Goal: Task Accomplishment & Management: Use online tool/utility

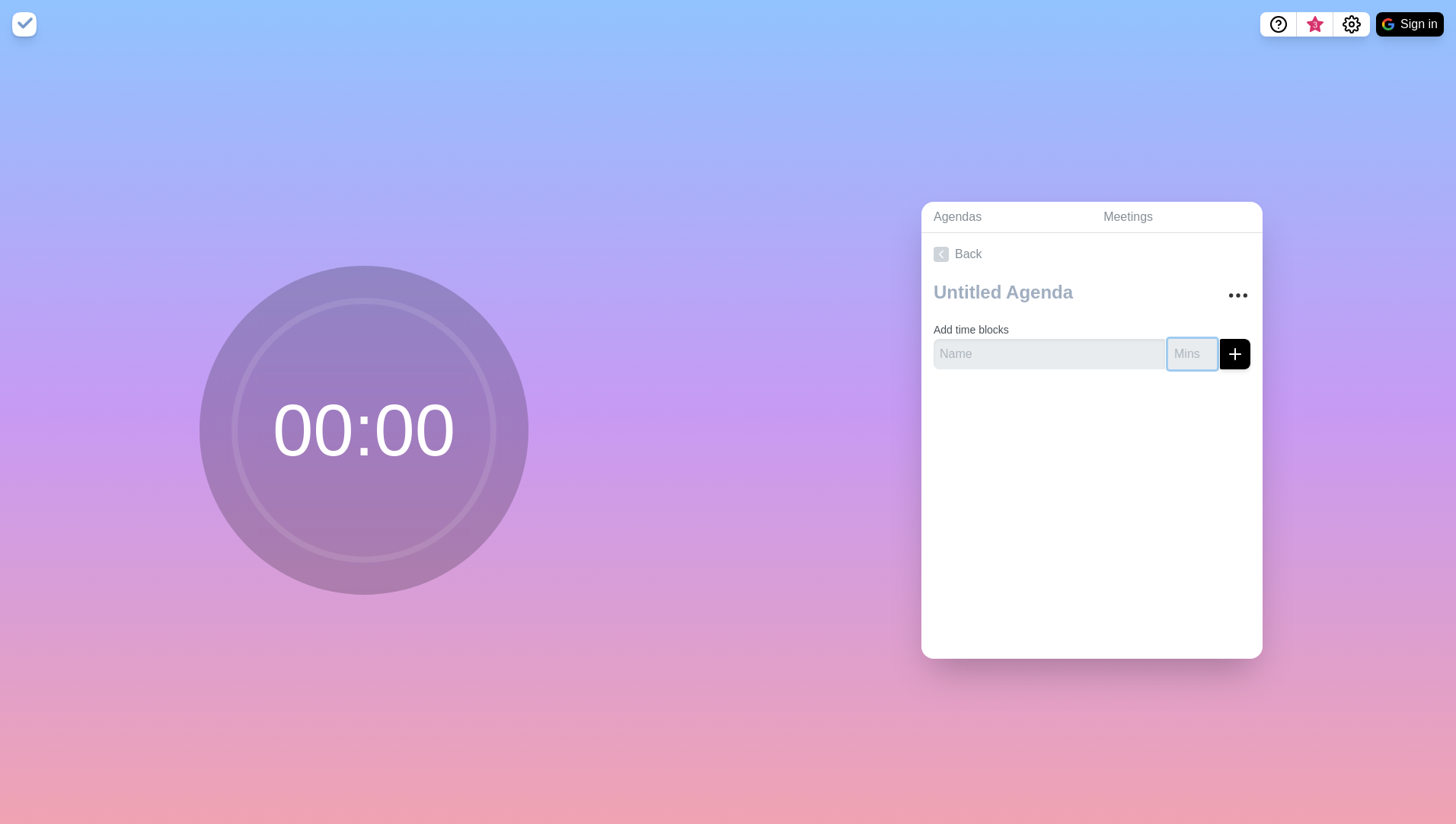
click at [1179, 347] on input "number" at bounding box center [1192, 353] width 49 height 30
click at [985, 286] on textarea at bounding box center [1069, 293] width 283 height 34
click at [1036, 287] on textarea at bounding box center [1069, 293] width 283 height 34
click at [1292, 370] on div "Agendas Meetings Back Add time blocks" at bounding box center [1092, 436] width 728 height 775
click at [1230, 294] on circle "More" at bounding box center [1230, 295] width 2 height 2
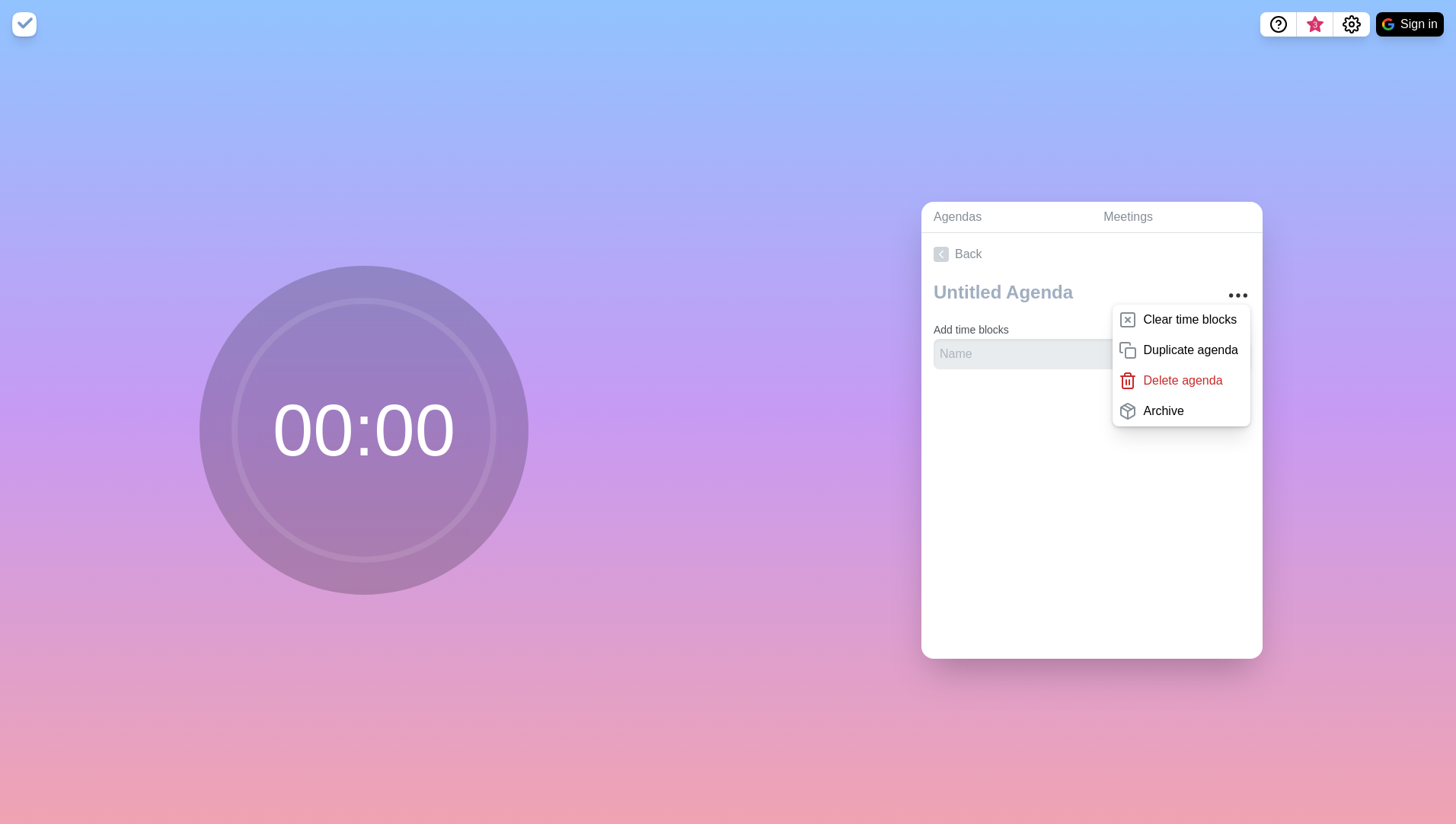
click at [1289, 304] on div "Agendas Meetings Back Clear time blocks Duplicate agenda Delete agenda Archive …" at bounding box center [1092, 436] width 728 height 775
drag, startPoint x: 1212, startPoint y: 168, endPoint x: 1240, endPoint y: 148, distance: 34.4
click at [1212, 168] on div "Agendas Meetings Back Clear time blocks Duplicate agenda Delete agenda Archive …" at bounding box center [1092, 436] width 728 height 775
click at [1415, 29] on button "Sign in" at bounding box center [1410, 25] width 68 height 25
click at [1302, 493] on div "Agendas Meetings Back Clear time blocks Duplicate agenda Delete agenda Archive …" at bounding box center [1092, 436] width 728 height 775
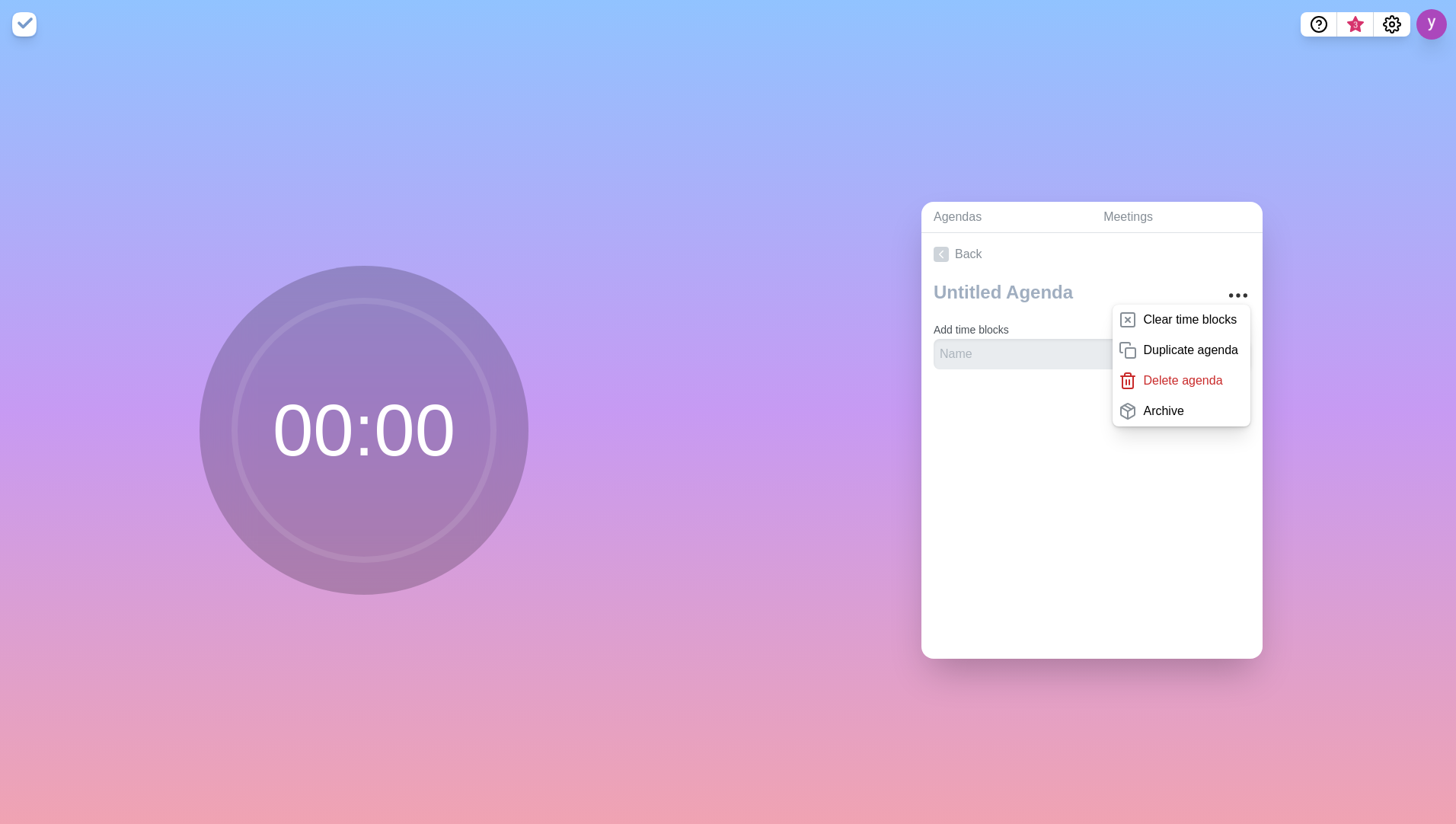
click at [1214, 173] on div "Agendas Meetings Back Clear time blocks Duplicate agenda Delete agenda Archive …" at bounding box center [1092, 436] width 728 height 775
click at [1226, 291] on icon "More" at bounding box center [1239, 296] width 25 height 25
click at [1335, 289] on div "Agendas Meetings Back Add time blocks" at bounding box center [1092, 436] width 728 height 775
click at [1439, 25] on button at bounding box center [1431, 24] width 32 height 32
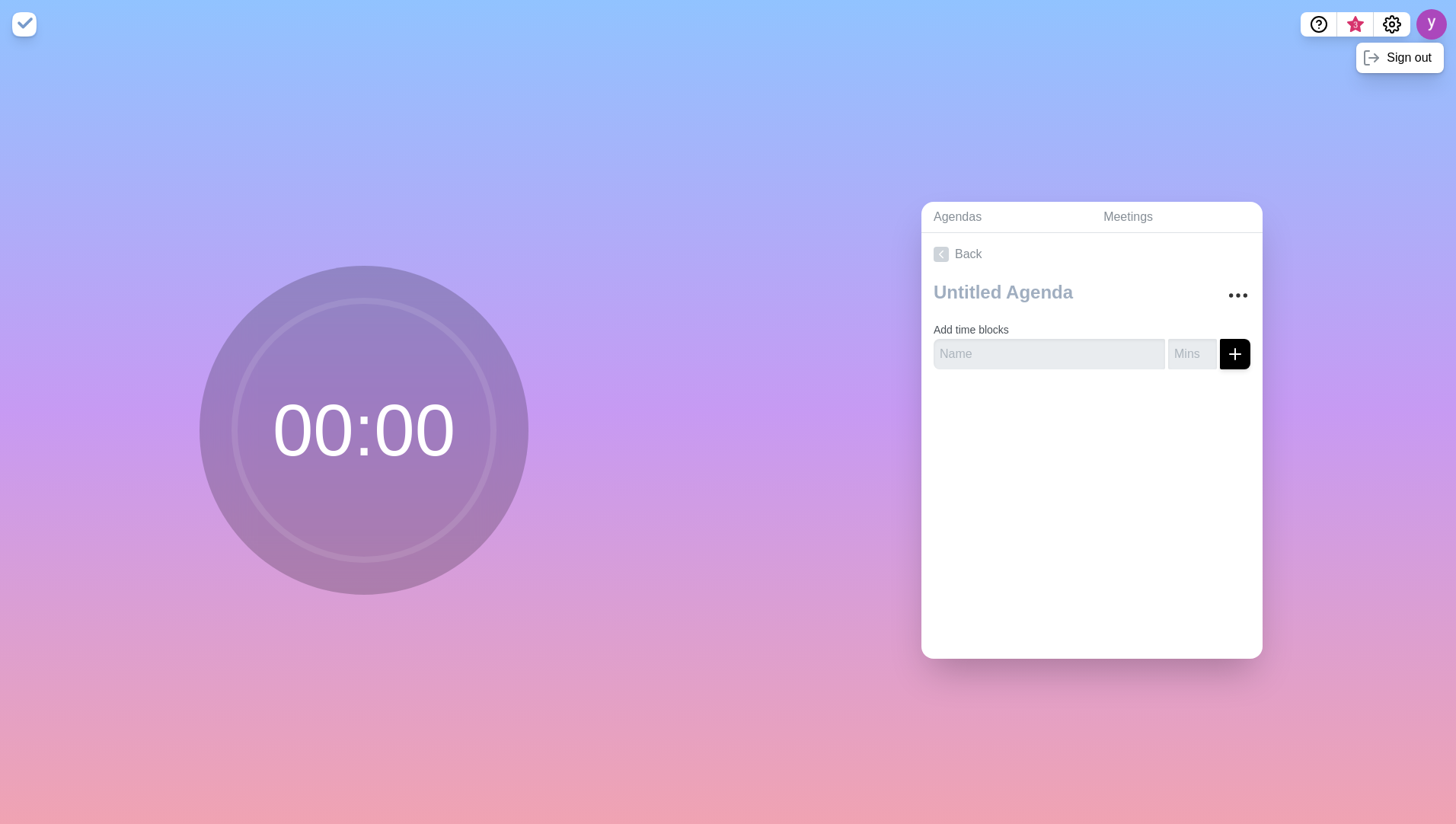
click at [1360, 163] on div "Agendas Meetings Back Add time blocks" at bounding box center [1092, 436] width 728 height 775
click at [1393, 18] on icon "Settings" at bounding box center [1392, 24] width 16 height 16
click at [1324, 185] on div "Agendas Meetings Back Add time blocks" at bounding box center [1092, 436] width 728 height 775
click at [1355, 23] on span "3" at bounding box center [1355, 25] width 12 height 12
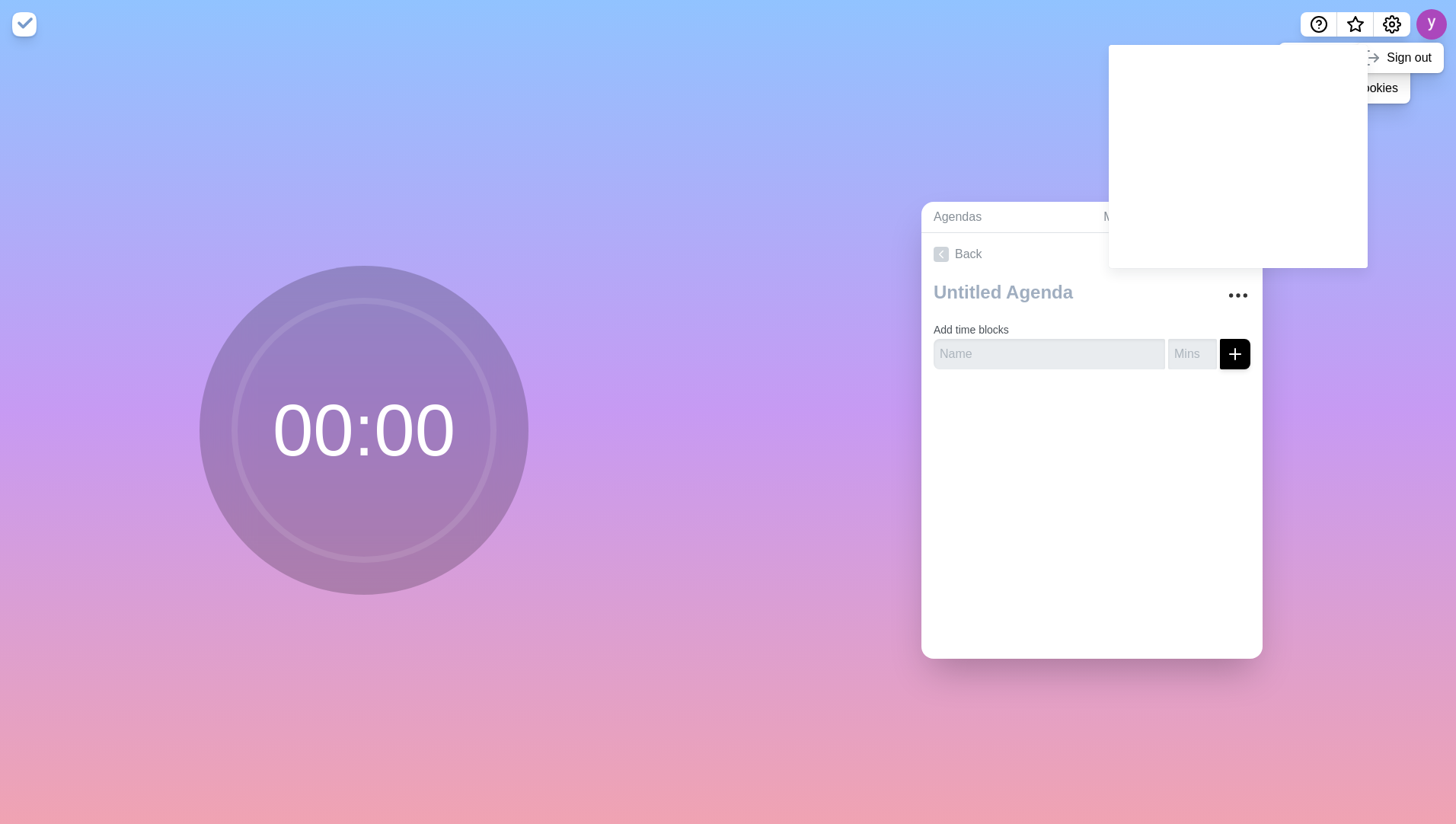
click at [811, 177] on div "Agendas Meetings Back Add time blocks" at bounding box center [1092, 436] width 728 height 775
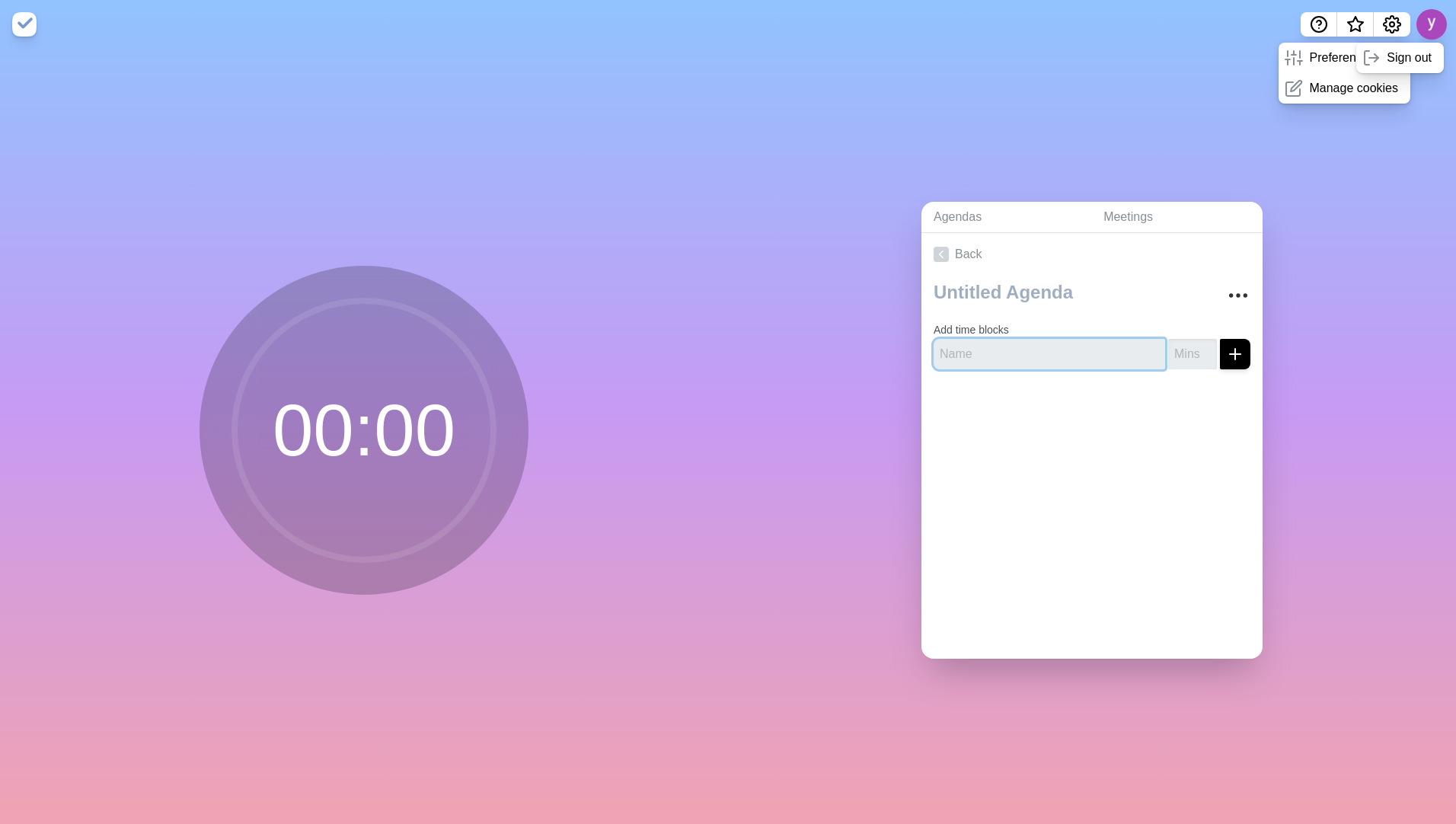
click at [987, 339] on input "text" at bounding box center [1049, 353] width 231 height 30
drag, startPoint x: 1026, startPoint y: 318, endPoint x: 950, endPoint y: 316, distance: 76.0
click at [950, 316] on form "Add time blocks" at bounding box center [1092, 342] width 317 height 55
click at [1226, 285] on icon "More" at bounding box center [1239, 296] width 25 height 25
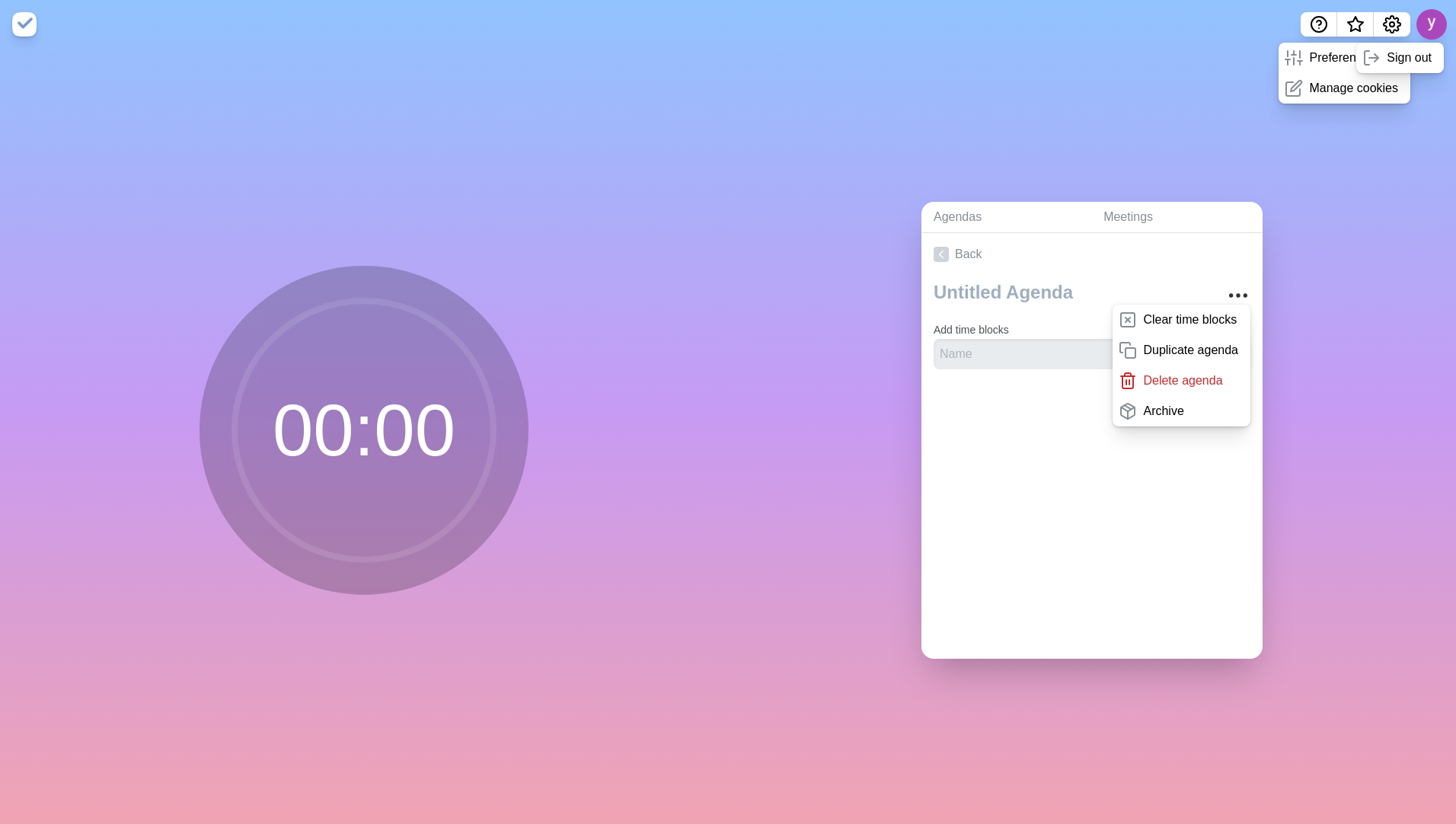
click at [1315, 385] on div "Agendas Meetings Back Clear time blocks Duplicate agenda Delete agenda Archive …" at bounding box center [1092, 436] width 728 height 775
click at [1337, 522] on div "议程 会议 返回 清除时间块 重复议程 删除议程 档案 添加时间块" at bounding box center [1092, 436] width 728 height 775
click at [949, 222] on link "议程" at bounding box center [1006, 218] width 170 height 31
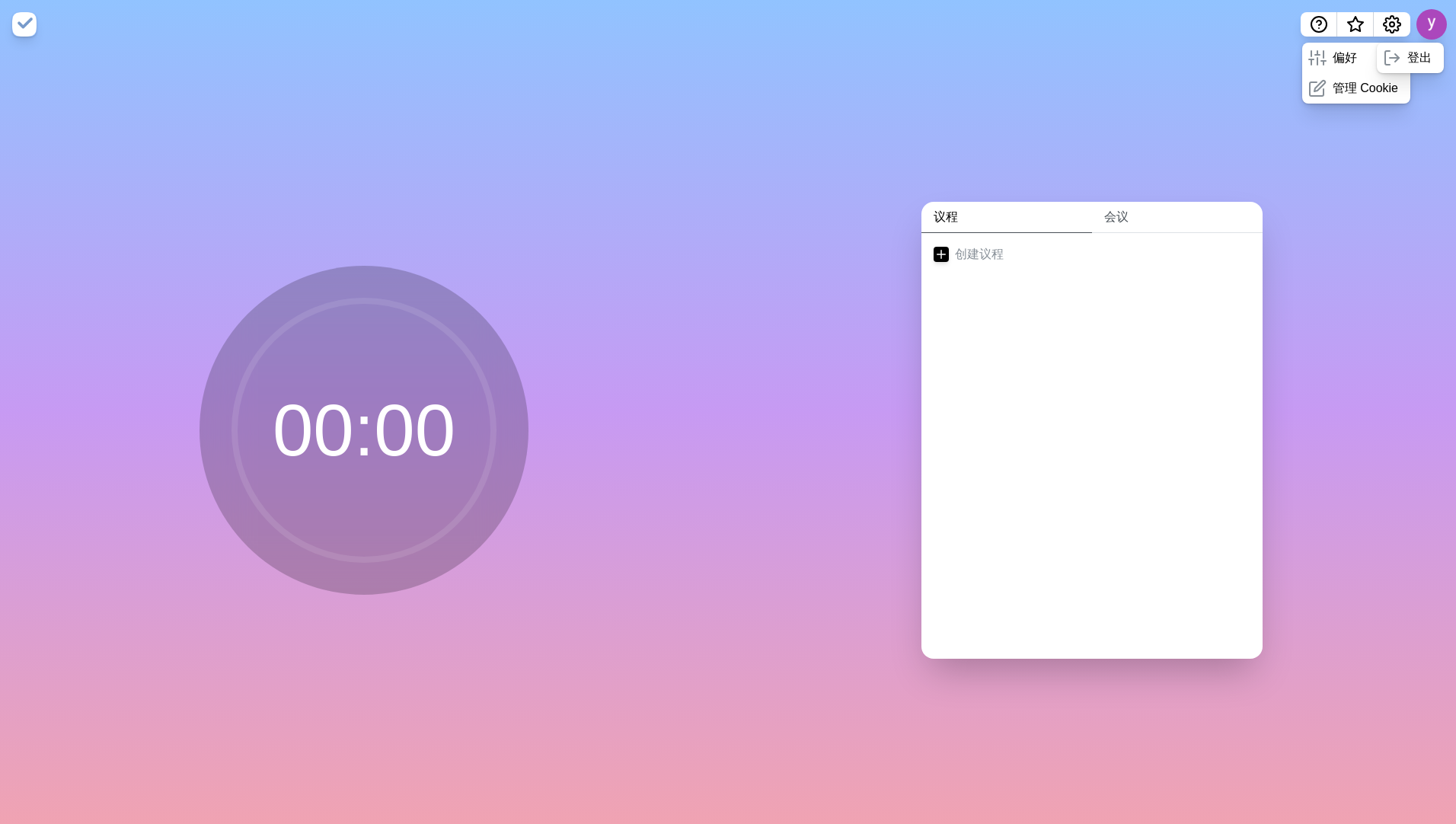
click at [1116, 209] on link "会议" at bounding box center [1177, 218] width 170 height 31
drag, startPoint x: 1052, startPoint y: 138, endPoint x: 1038, endPoint y: 142, distance: 14.6
click at [1052, 138] on div "议程 会议" at bounding box center [1092, 436] width 728 height 775
click at [23, 21] on img at bounding box center [25, 25] width 25 height 25
click at [939, 255] on line at bounding box center [941, 255] width 8 height 0
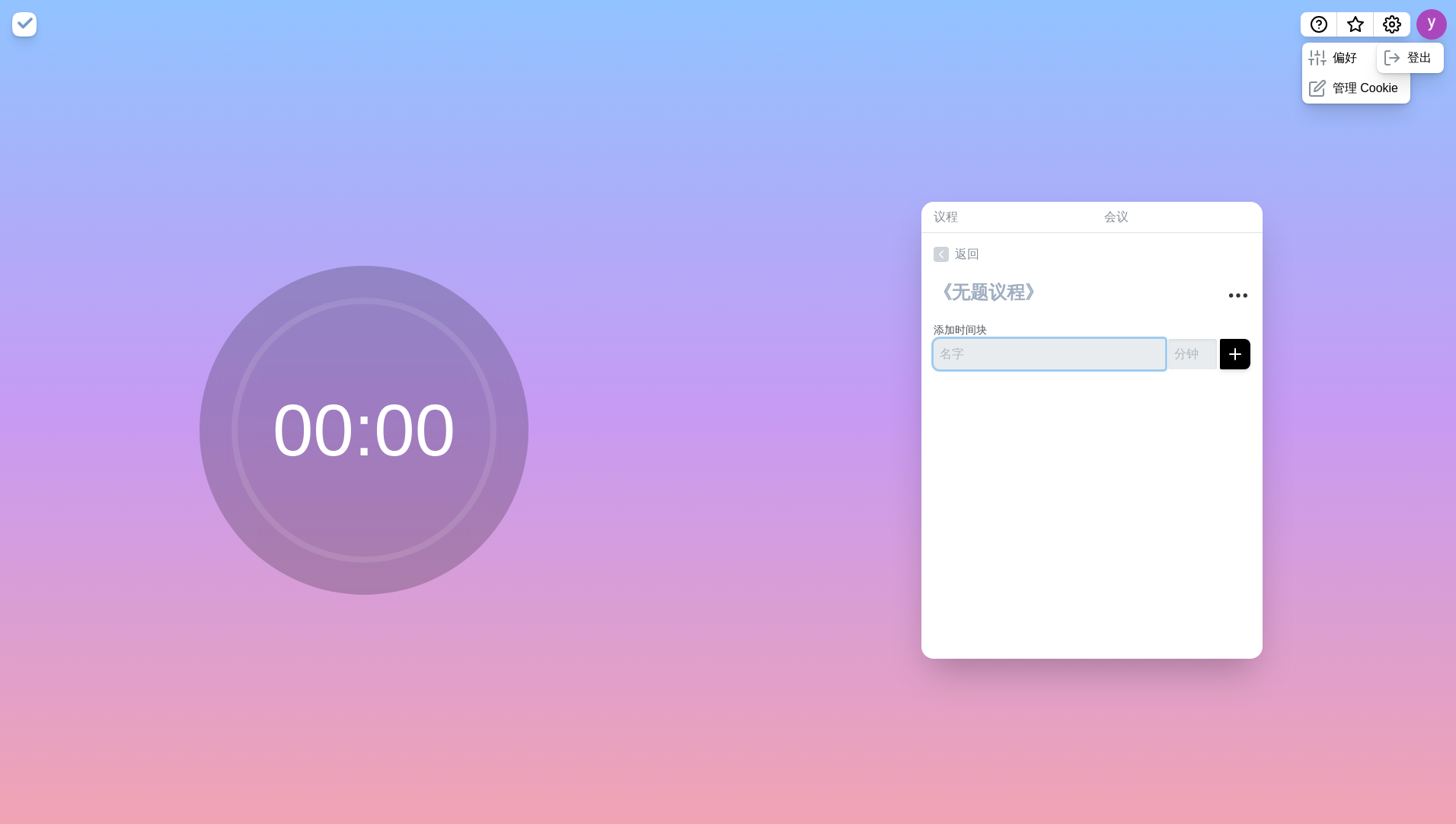
click at [1002, 339] on input "text" at bounding box center [1049, 353] width 231 height 30
click at [1168, 345] on input "number" at bounding box center [1192, 353] width 49 height 30
click at [1085, 442] on div "返回 添加时间块" at bounding box center [1092, 446] width 341 height 426
click at [993, 91] on div "议程 会议 返回 添加时间块" at bounding box center [1092, 436] width 728 height 775
click at [1015, 178] on div "议程 会议 返回 添加时间块" at bounding box center [1092, 436] width 728 height 775
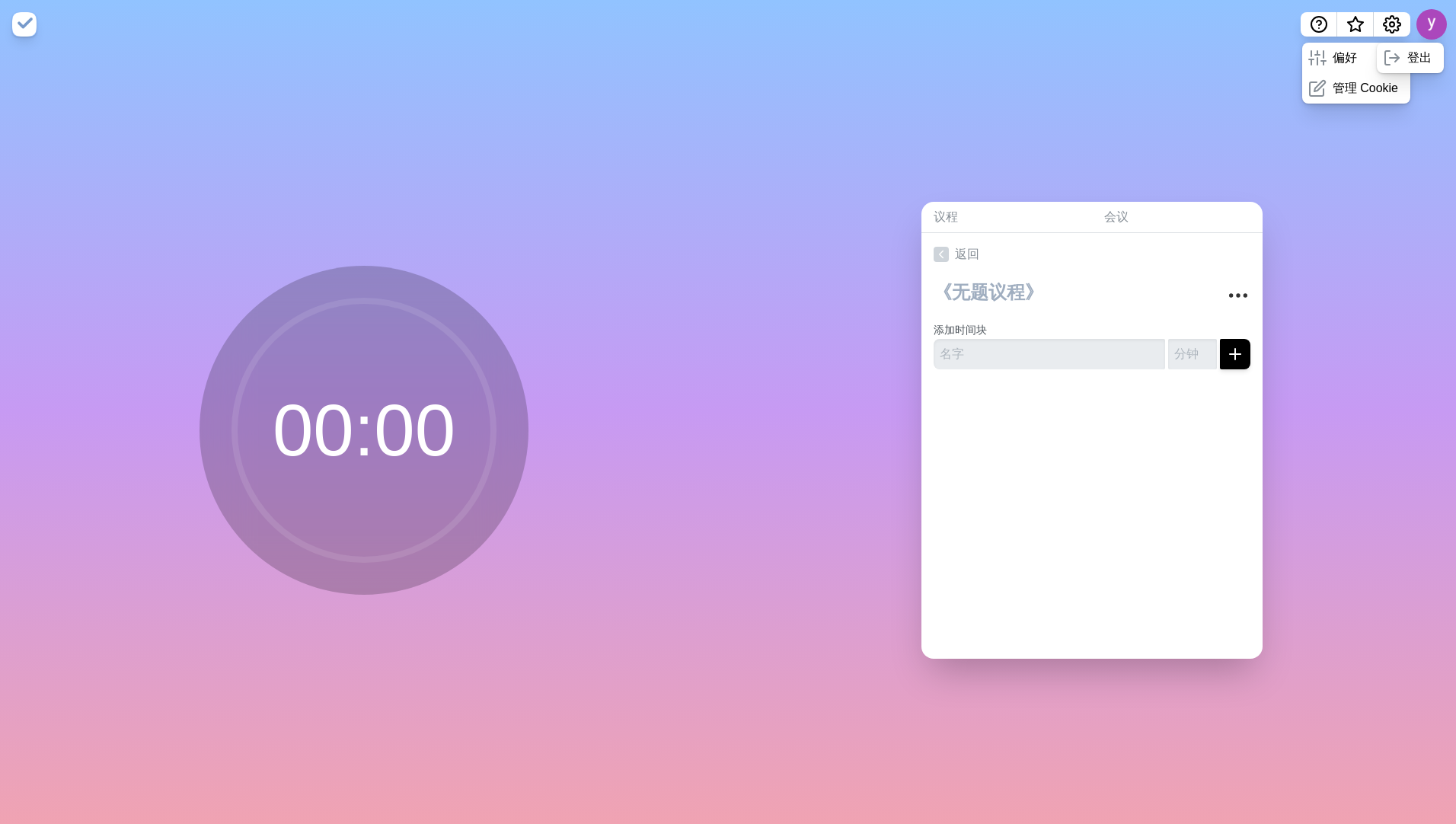
click at [809, 376] on div "议程 会议 返回 添加时间块" at bounding box center [1092, 436] width 728 height 775
